Goal: Information Seeking & Learning: Find specific fact

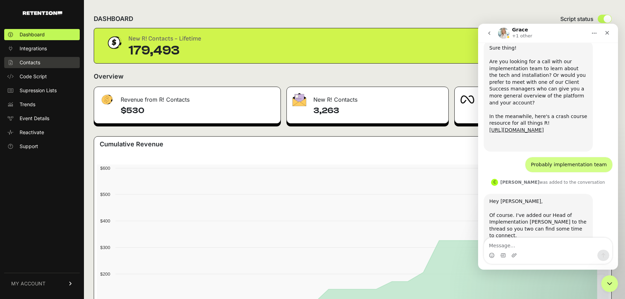
scroll to position [1051, 0]
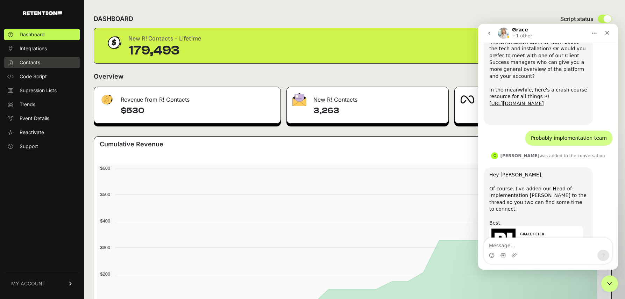
click at [25, 62] on span "Contacts" at bounding box center [30, 62] width 21 height 7
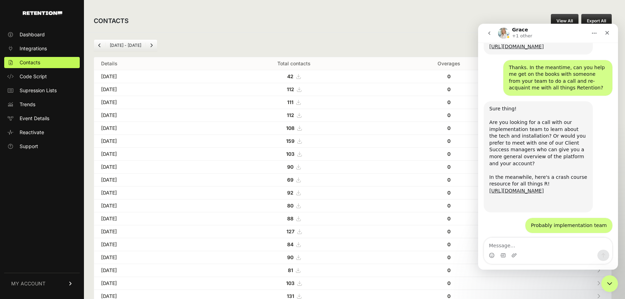
scroll to position [1051, 0]
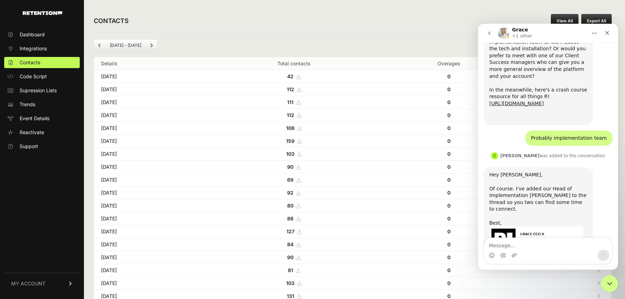
click at [490, 35] on icon "go back" at bounding box center [489, 33] width 6 height 6
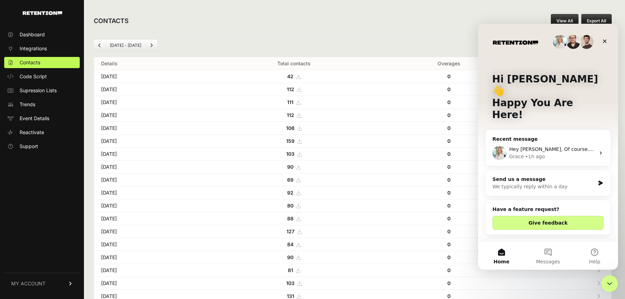
scroll to position [0, 0]
click at [603, 41] on icon "Close" at bounding box center [605, 41] width 6 height 6
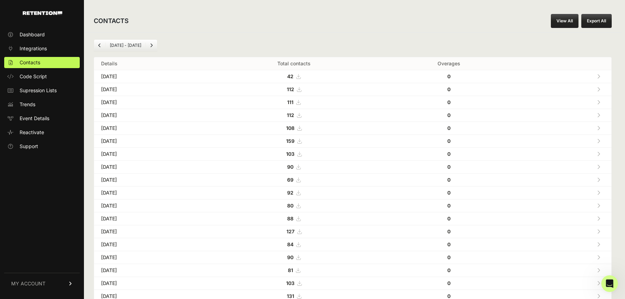
click at [598, 75] on icon at bounding box center [598, 76] width 3 height 5
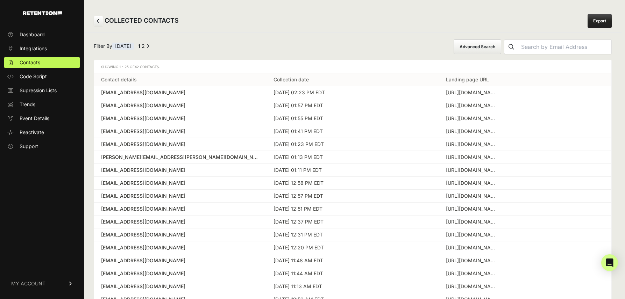
click at [491, 47] on button "Advanced Search" at bounding box center [477, 47] width 48 height 15
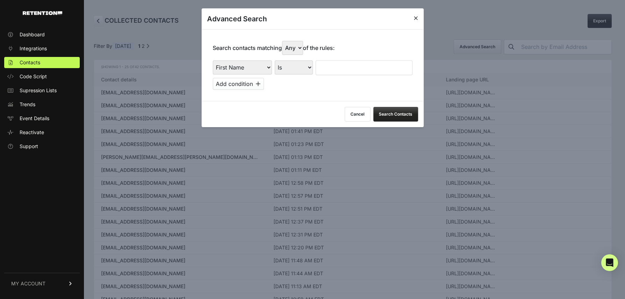
click at [250, 68] on select "First Name Last Name State City Email Email Domain Landing Domain Landing Page …" at bounding box center [242, 67] width 59 height 14
select select "landing_page_domain"
click at [213, 60] on select "First Name Last Name State City Email Email Domain Landing Domain Landing Page …" at bounding box center [242, 67] width 59 height 14
click at [294, 68] on select "Is Is not Contains Starts with" at bounding box center [293, 67] width 38 height 14
select select "contains"
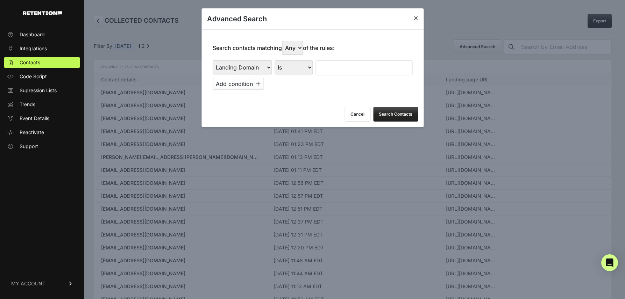
click at [275, 60] on select "Is Is not Contains Starts with" at bounding box center [293, 67] width 38 height 14
click at [336, 67] on input "text" at bounding box center [363, 67] width 97 height 15
type input "cluny"
click at [396, 111] on button "Search Contacts" at bounding box center [395, 114] width 45 height 15
